Goal: Check status

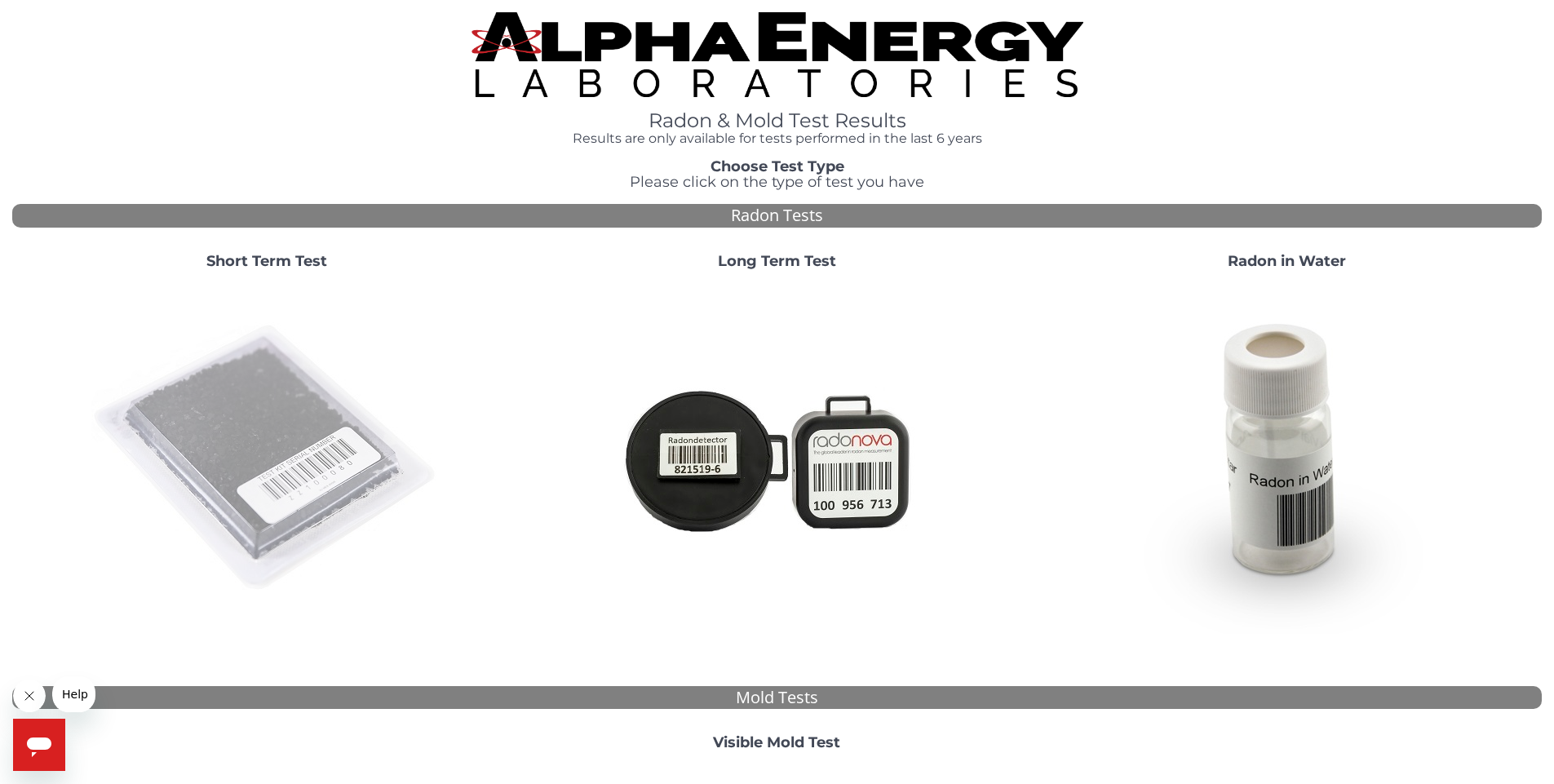
click at [274, 432] on img at bounding box center [266, 459] width 350 height 350
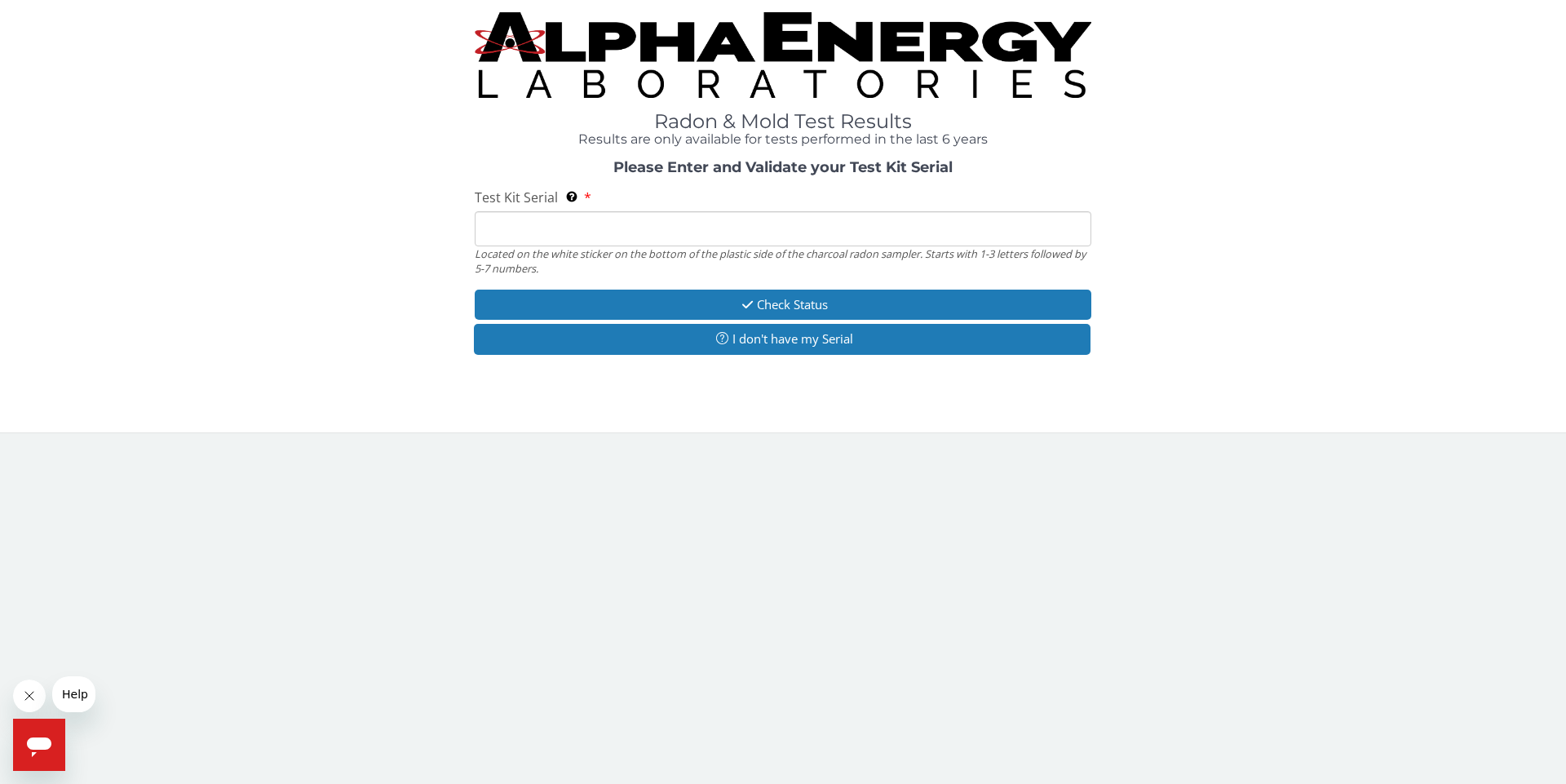
click at [556, 225] on input "Test Kit Serial Located on the white sticker on the bottom of the plastic side …" at bounding box center [783, 228] width 617 height 35
click at [550, 228] on input "Test Kit Serial Located on the white sticker on the bottom of the plastic side …" at bounding box center [783, 228] width 617 height 35
type input "fe472605"
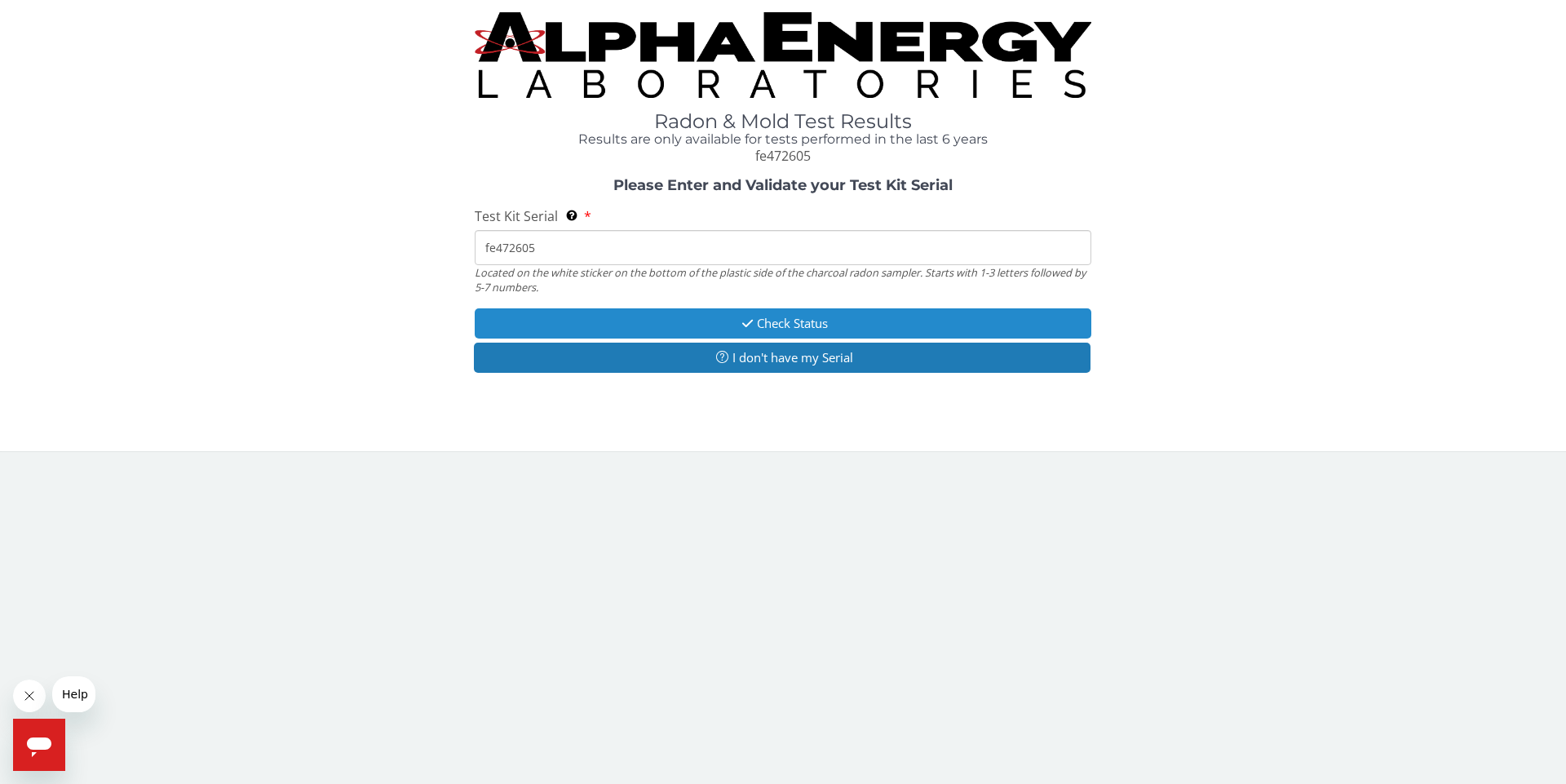
click at [783, 320] on button "Check Status" at bounding box center [783, 324] width 617 height 30
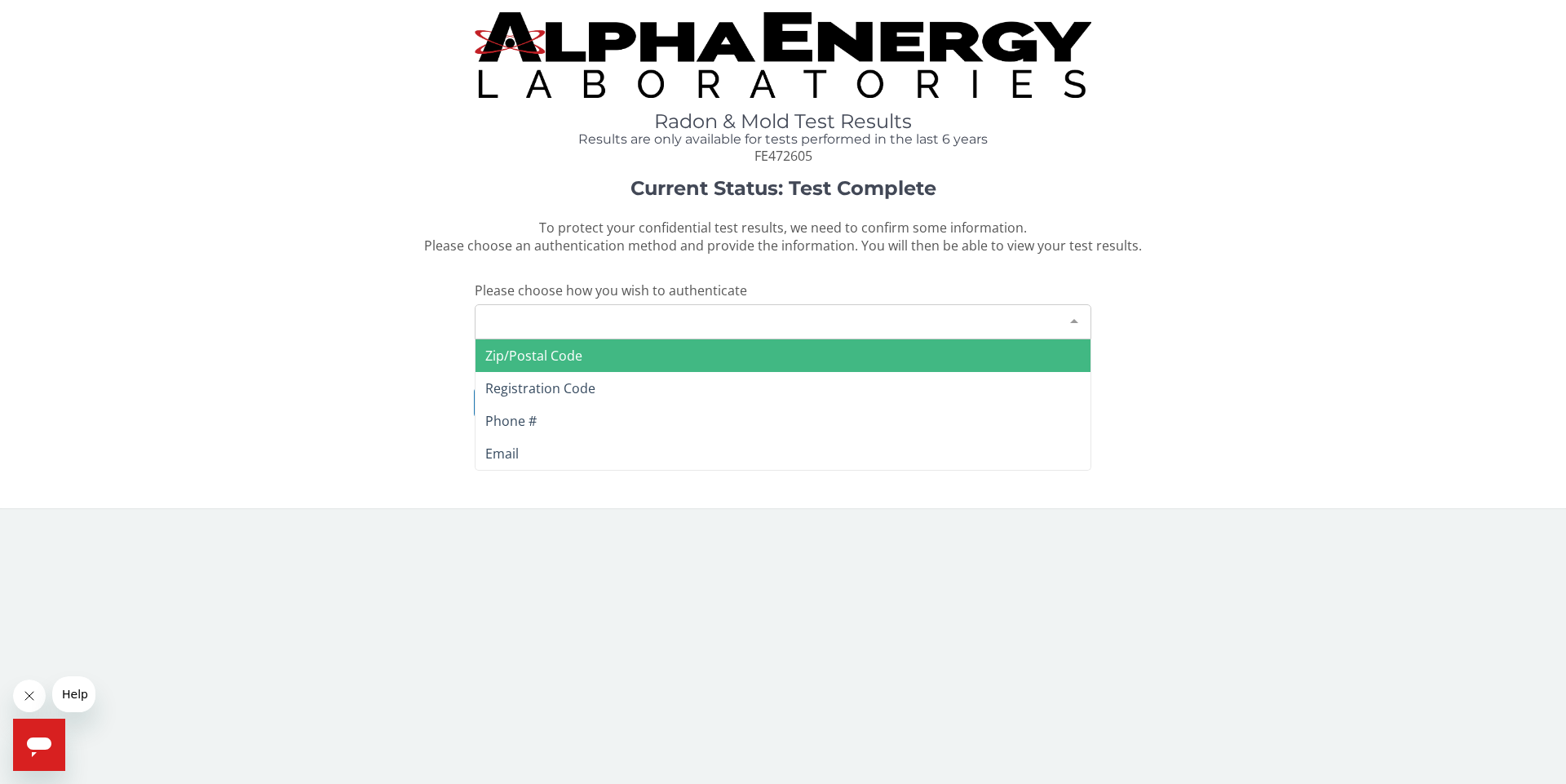
click at [1074, 320] on div at bounding box center [1074, 320] width 32 height 31
click at [512, 358] on span "Zip/Postal Code" at bounding box center [534, 356] width 97 height 18
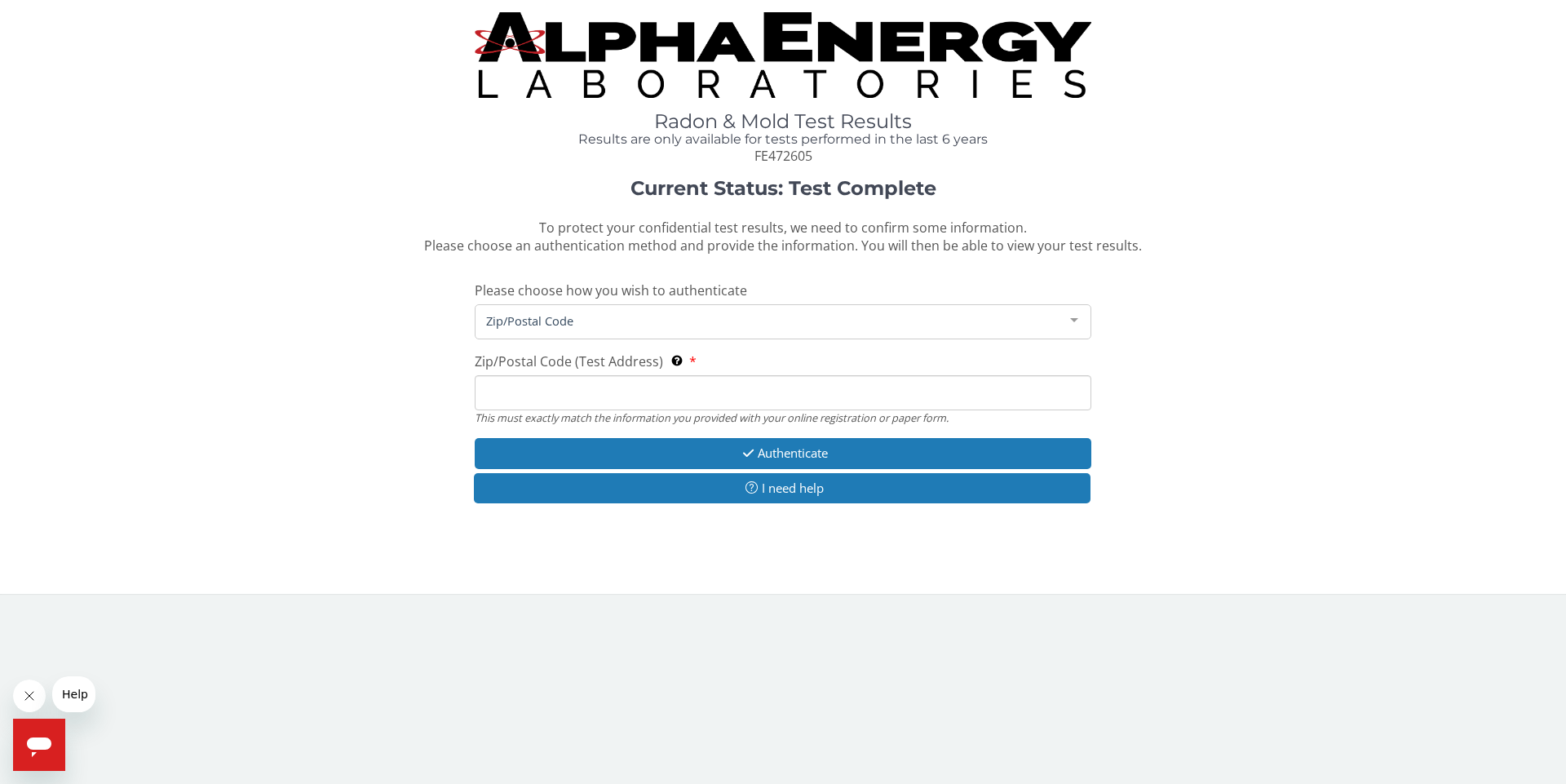
click at [537, 394] on input "Zip/Postal Code (Test Address) This must exactly match the information you prov…" at bounding box center [783, 392] width 617 height 35
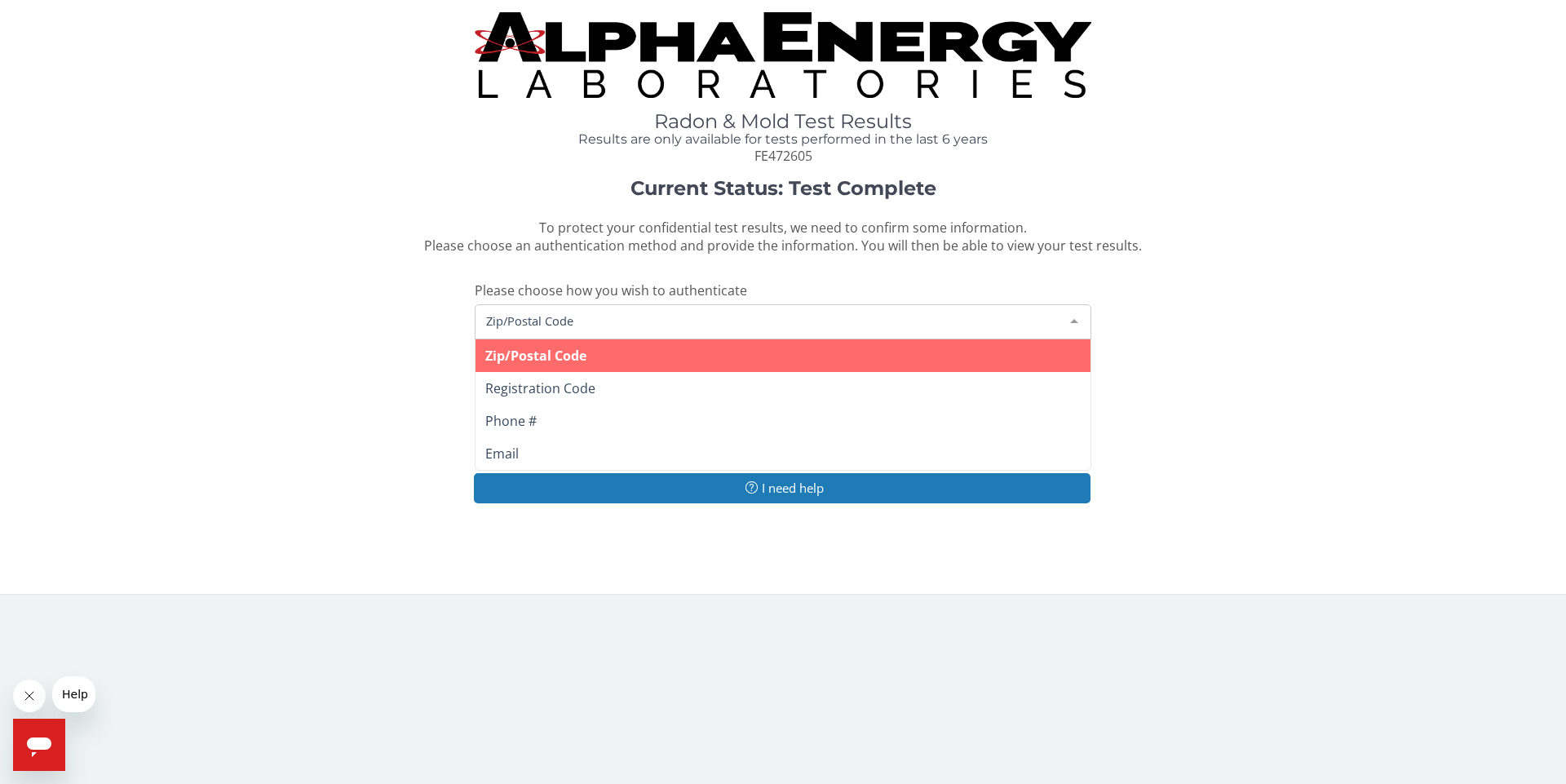
click at [604, 325] on span "Zip/Postal Code" at bounding box center [770, 320] width 576 height 18
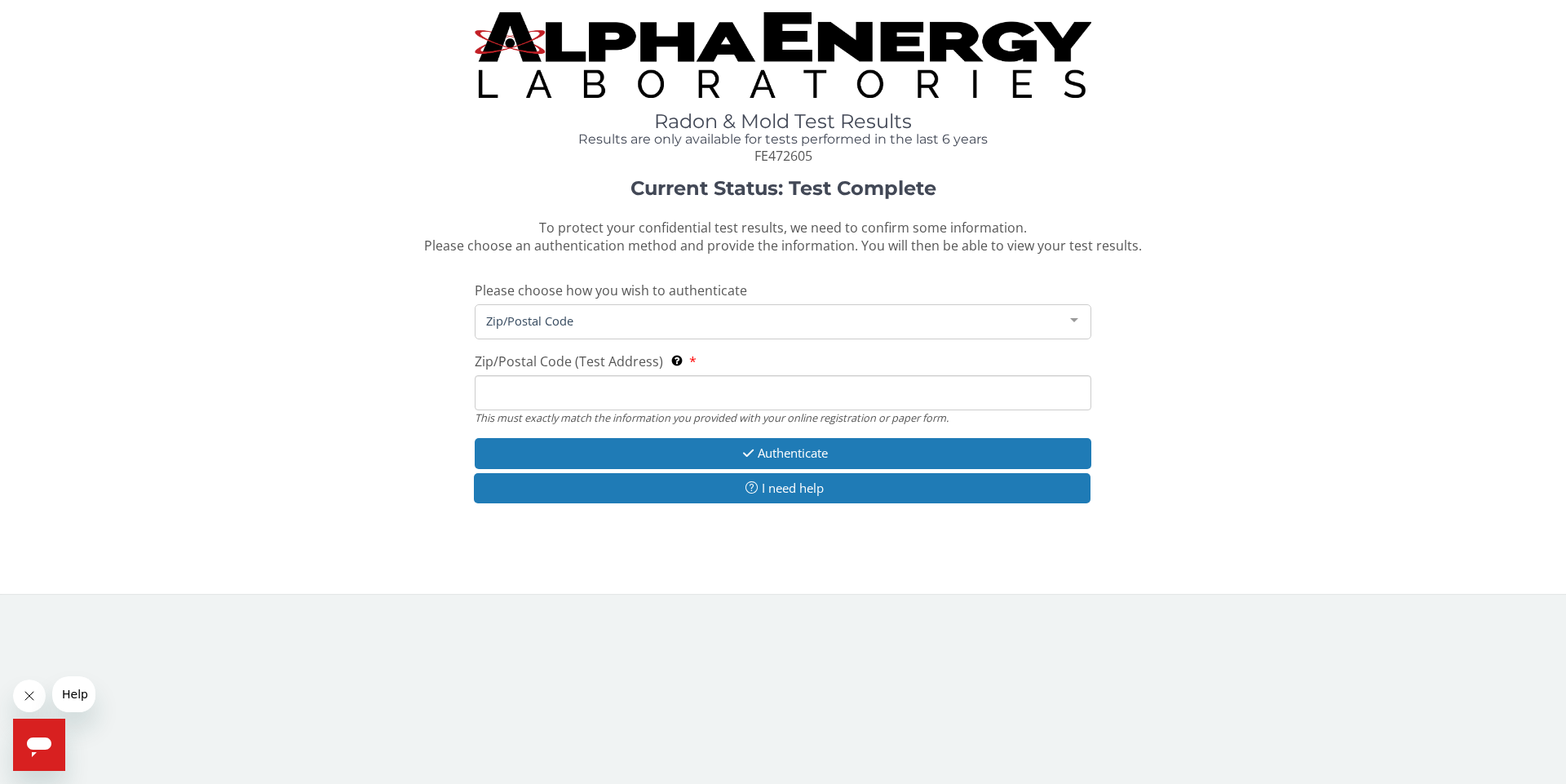
click at [324, 357] on div "Current Status: Test Complete To protect your confidential test results, we nee…" at bounding box center [783, 349] width 1542 height 342
click at [541, 385] on input "Zip/Postal Code (Test Address) This must exactly match the information you prov…" at bounding box center [783, 392] width 617 height 35
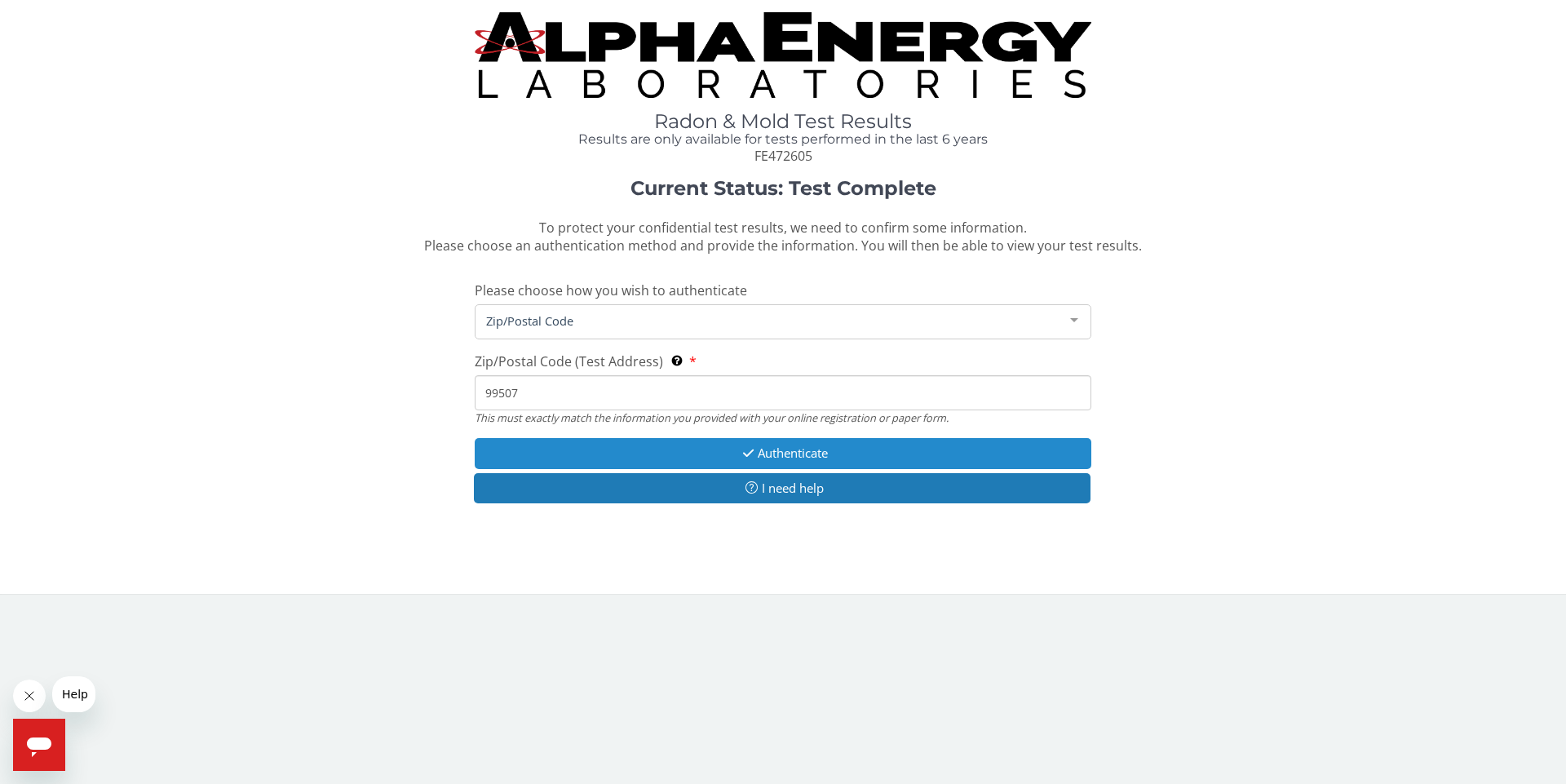
type input "99507"
click at [773, 452] on button "Authenticate" at bounding box center [783, 453] width 617 height 30
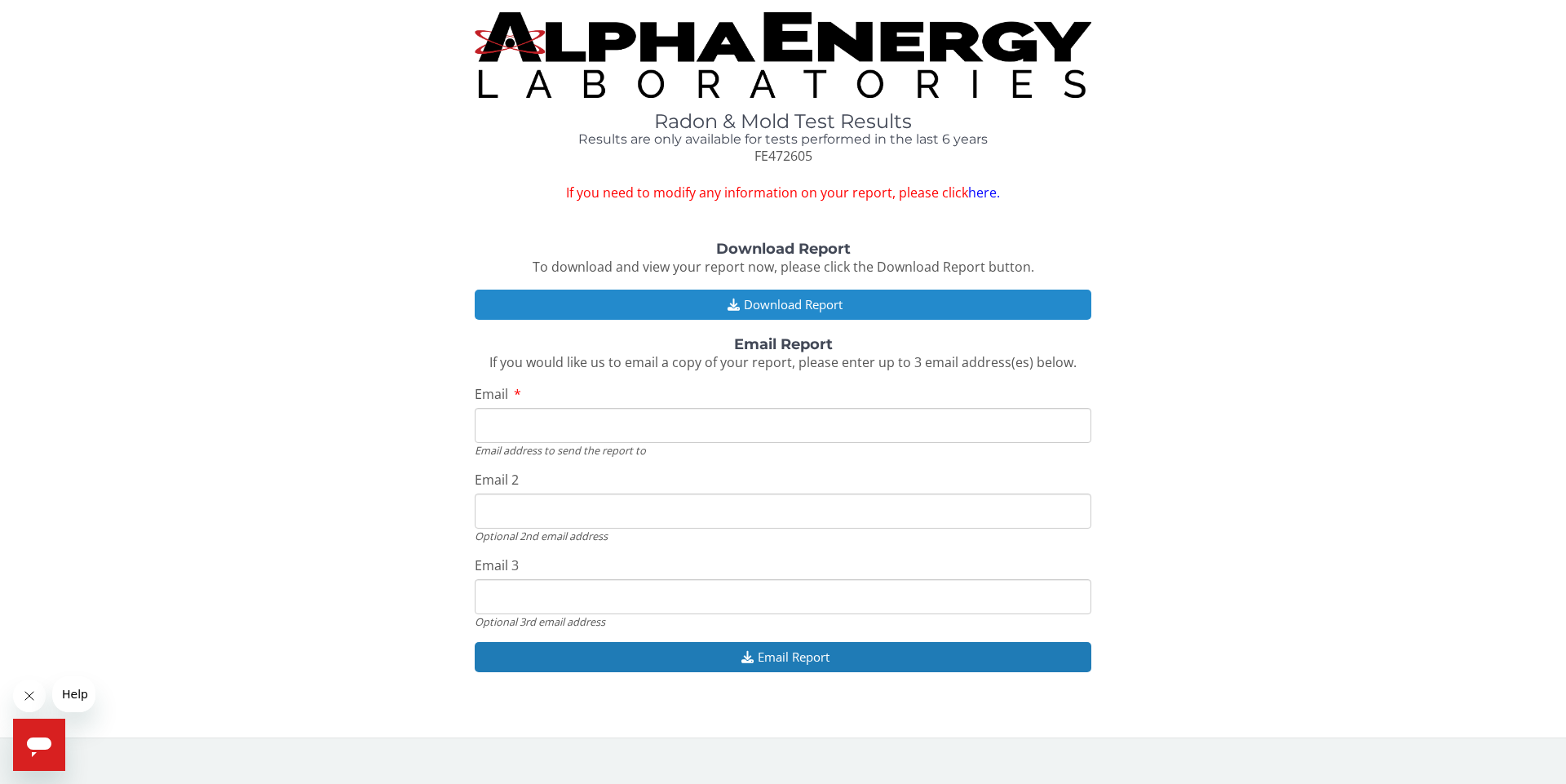
click at [797, 303] on button "Download Report" at bounding box center [783, 305] width 617 height 30
